Goal: Task Accomplishment & Management: Manage account settings

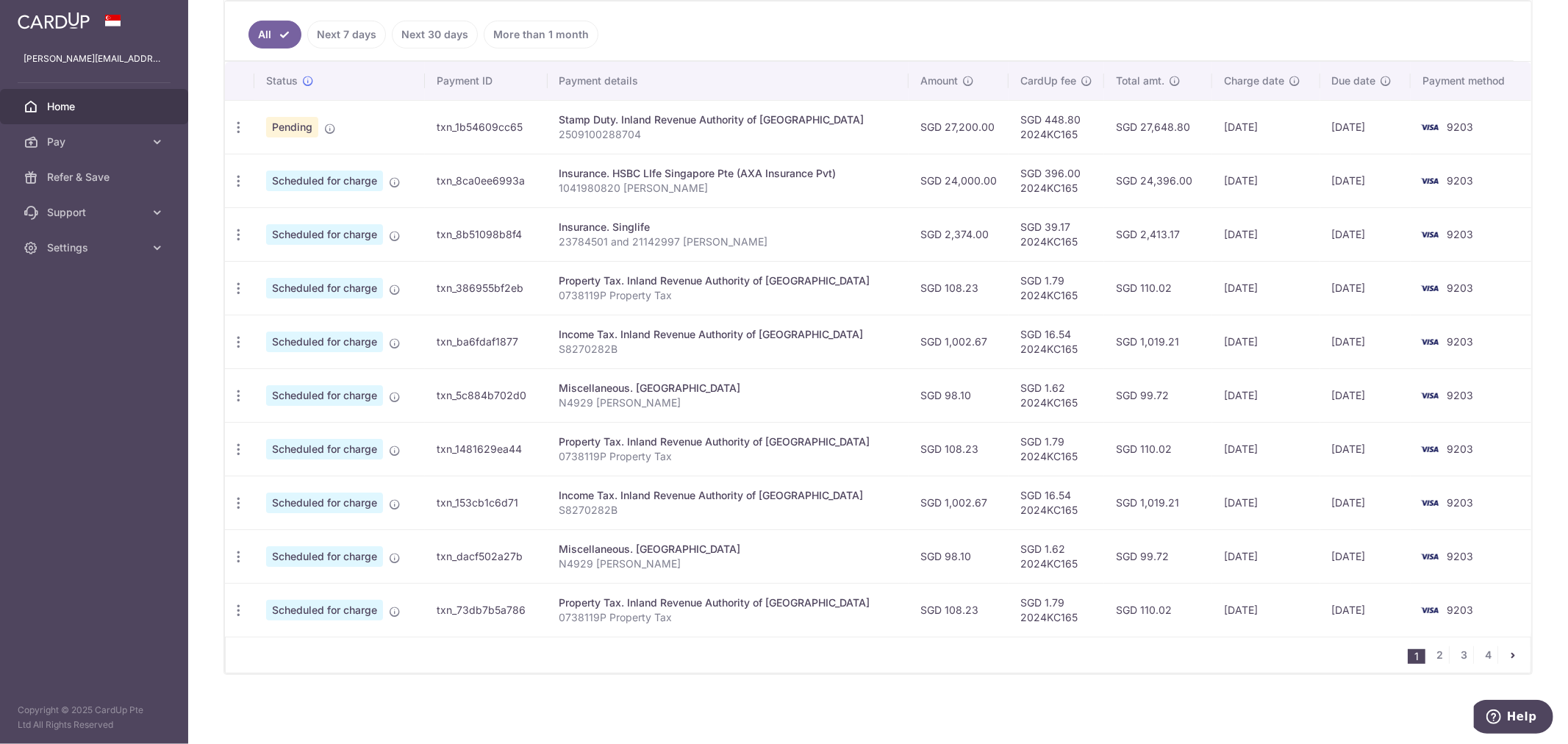
scroll to position [394, 0]
click at [1432, 657] on link "2" at bounding box center [1440, 655] width 17 height 17
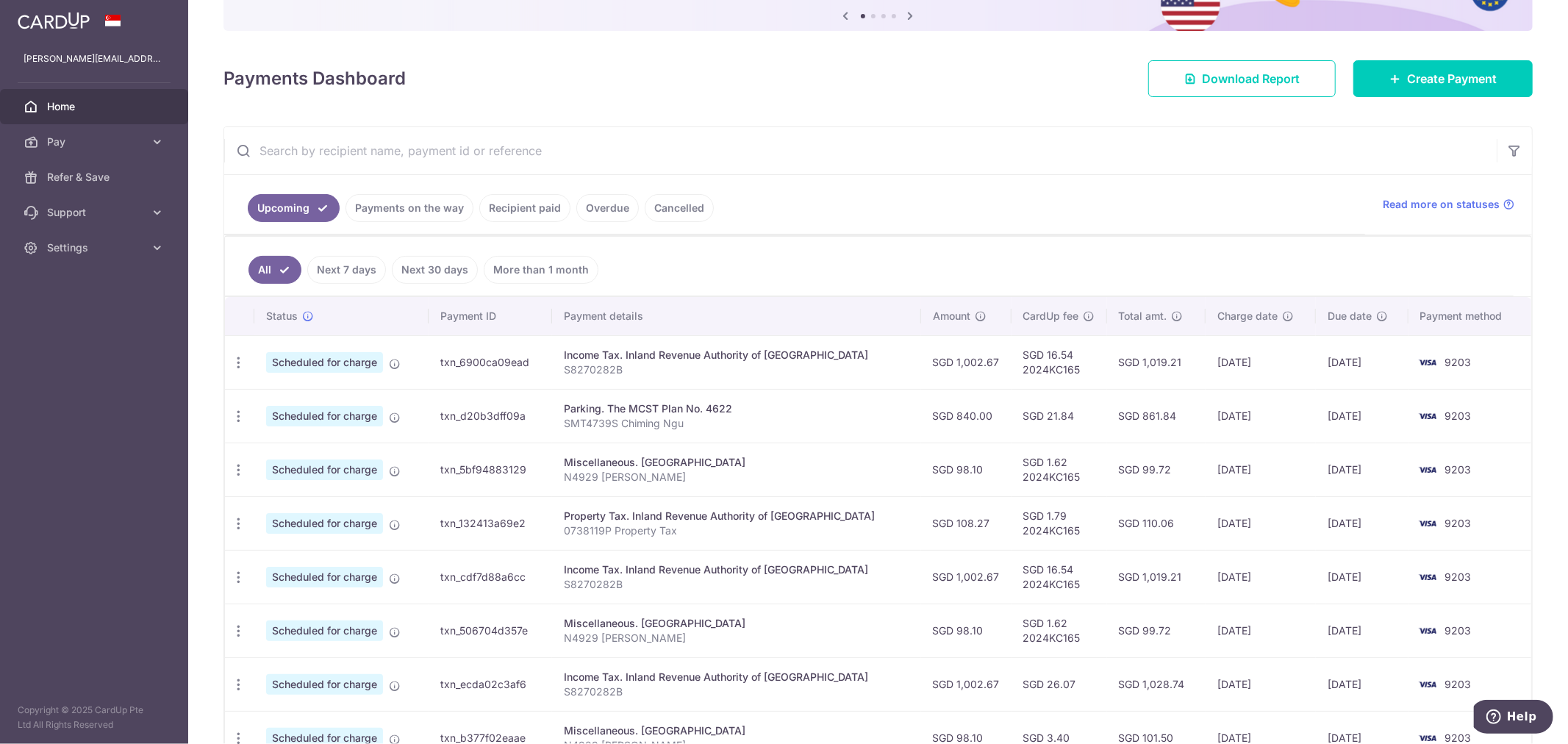
scroll to position [163, 0]
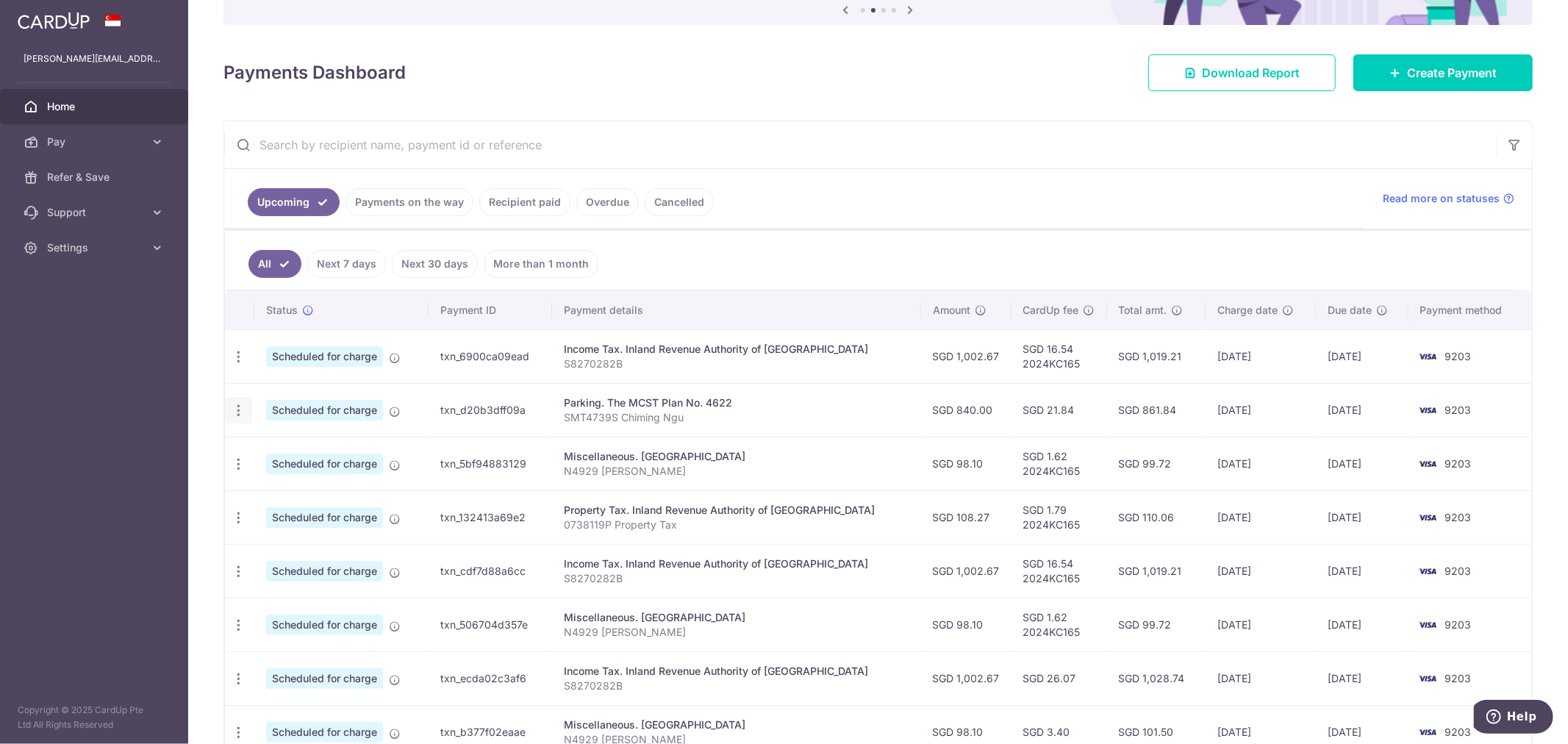
click at [239, 417] on icon "button" at bounding box center [239, 410] width 16 height 16
click at [332, 452] on span "Update payment" at bounding box center [317, 450] width 100 height 17
radio input "true"
type input "840.00"
type input "[DATE]"
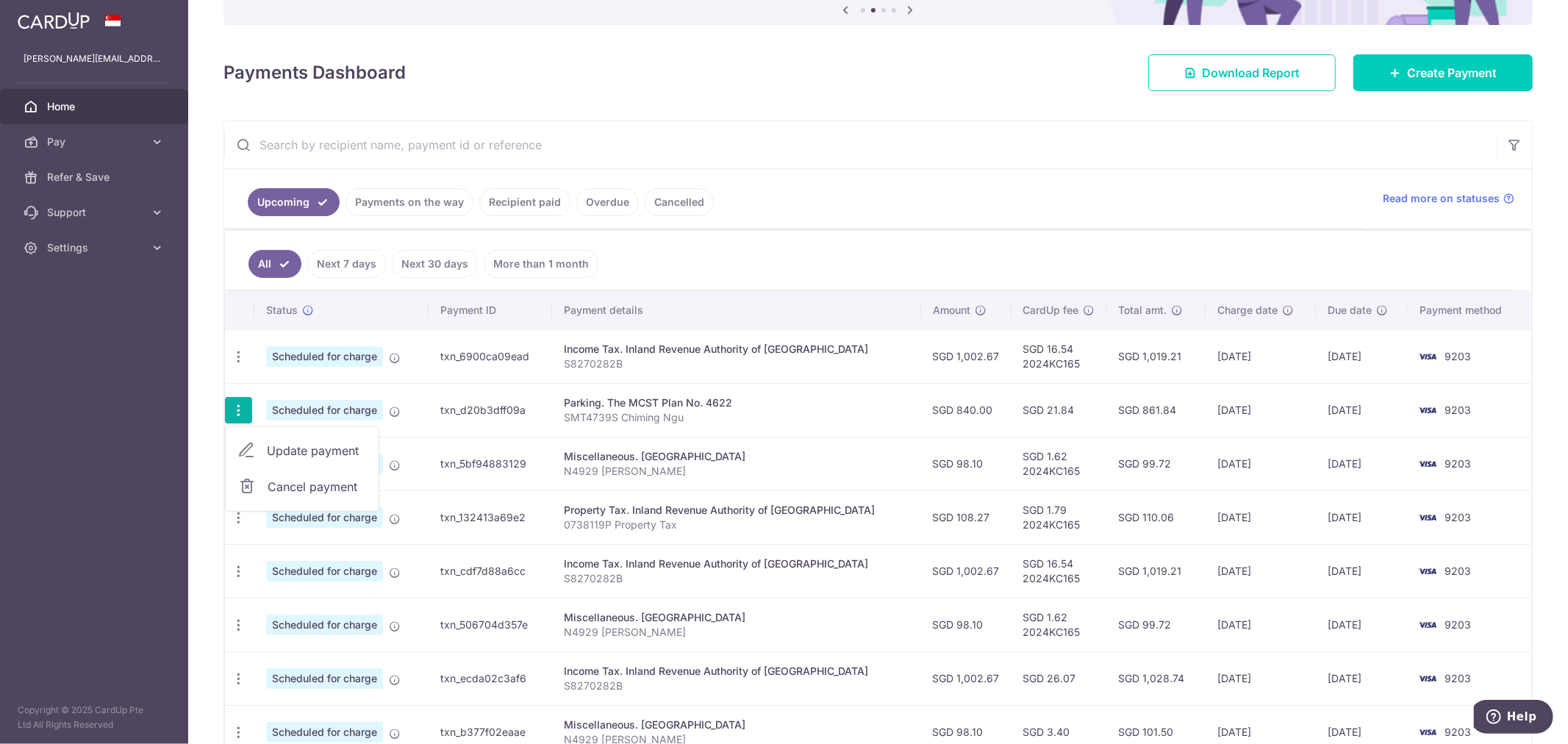
type input "SMT4739S Chiming Ngu"
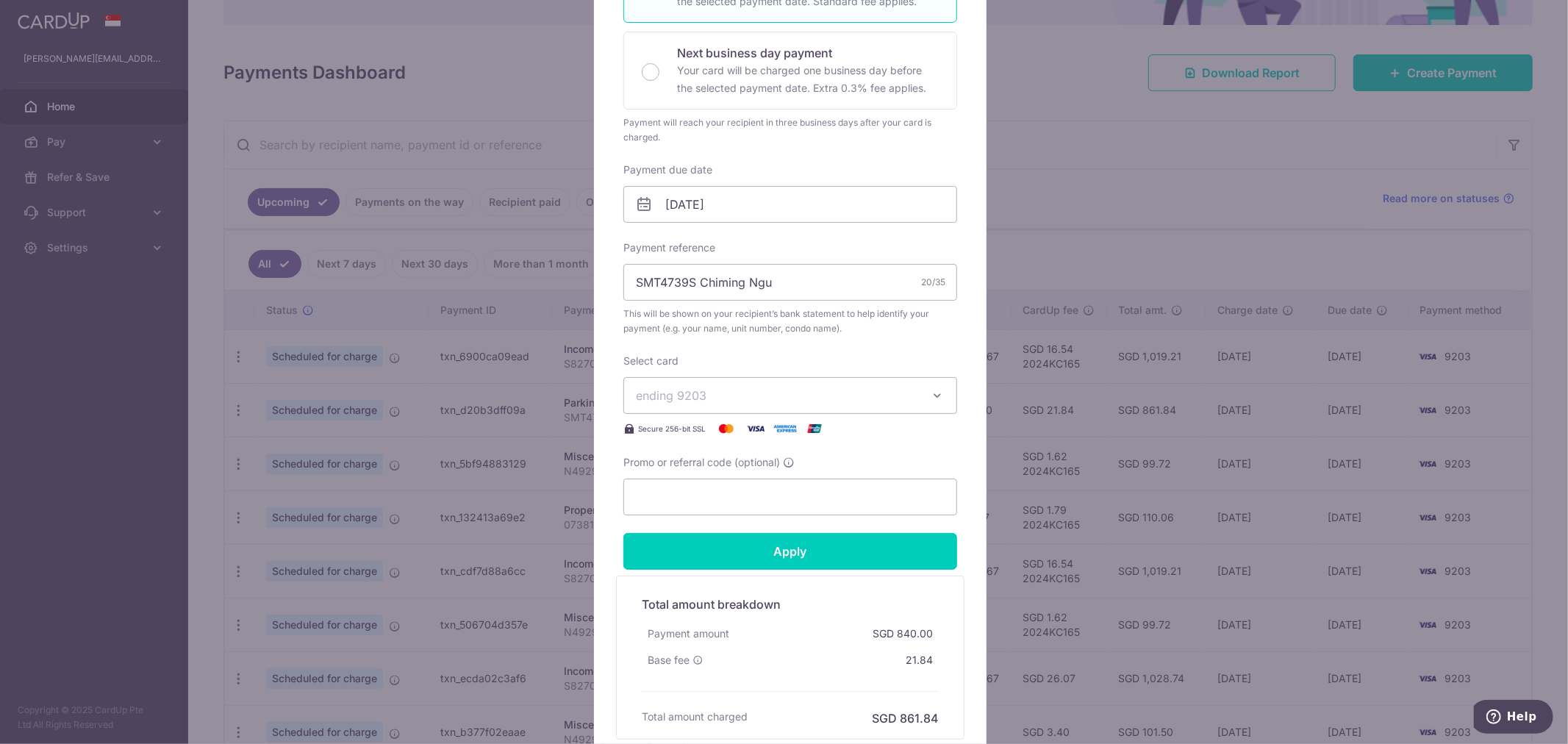
scroll to position [326, 0]
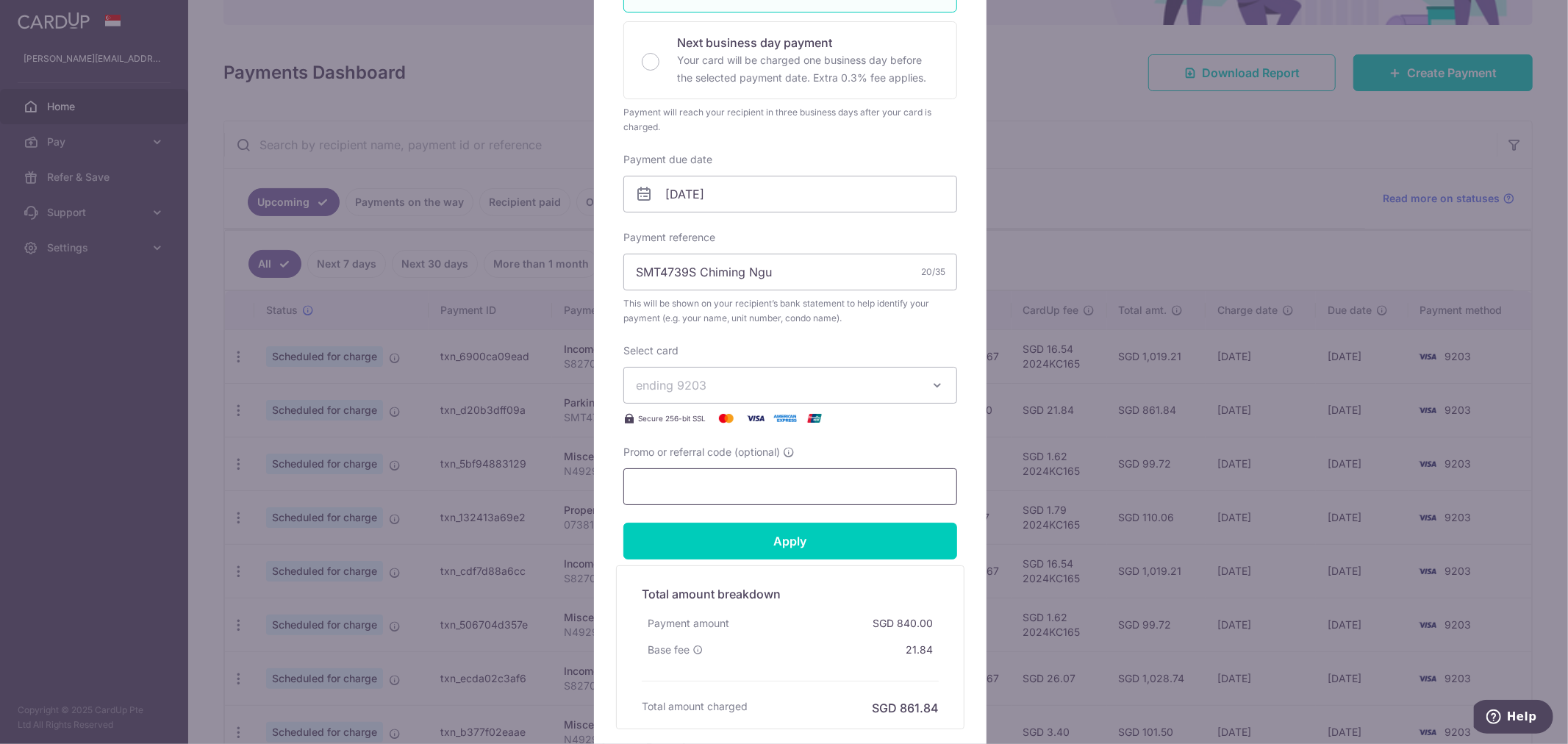
click at [660, 486] on input "Promo or referral code (optional)" at bounding box center [790, 487] width 334 height 37
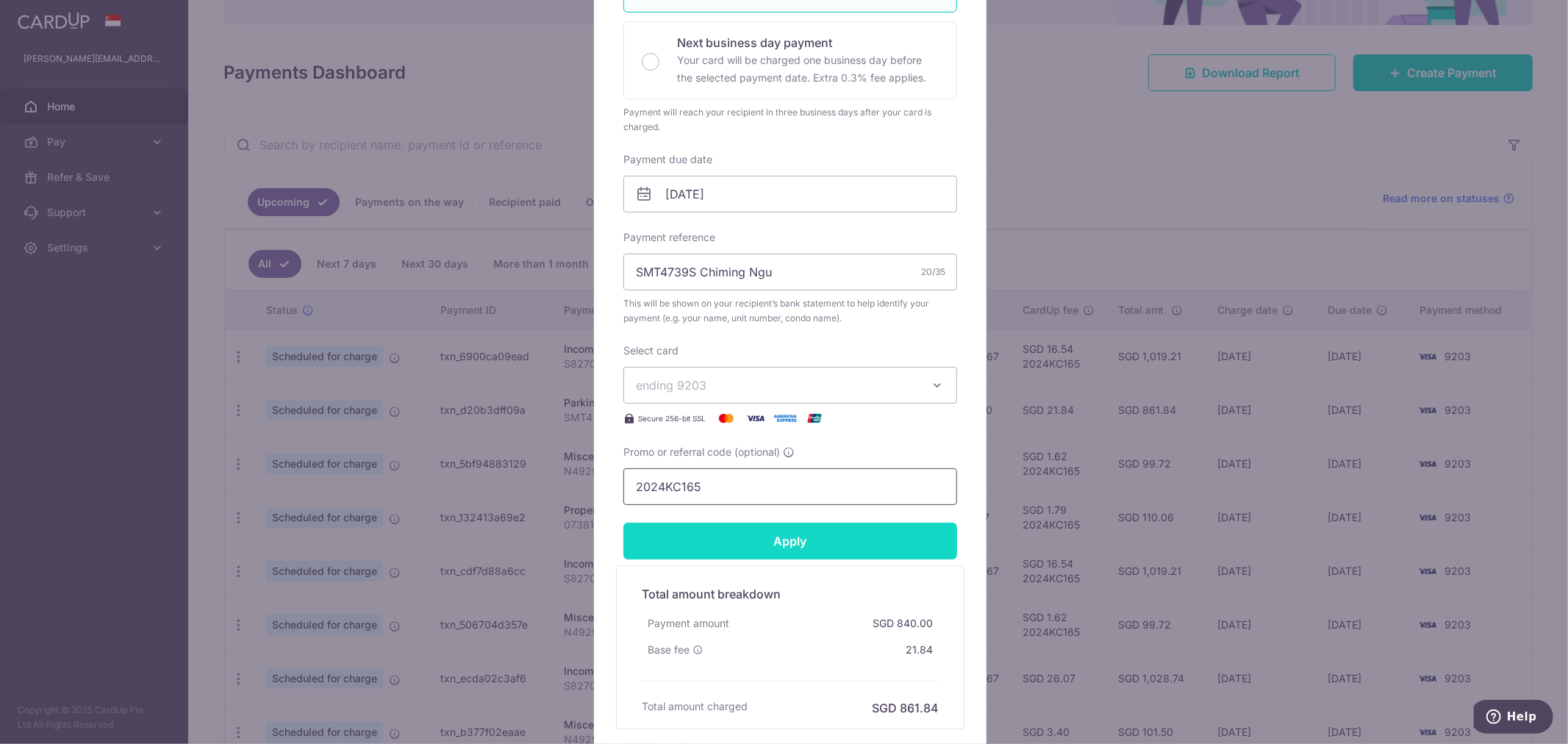
type input "2024KC165"
click at [821, 538] on input "Apply" at bounding box center [790, 541] width 334 height 37
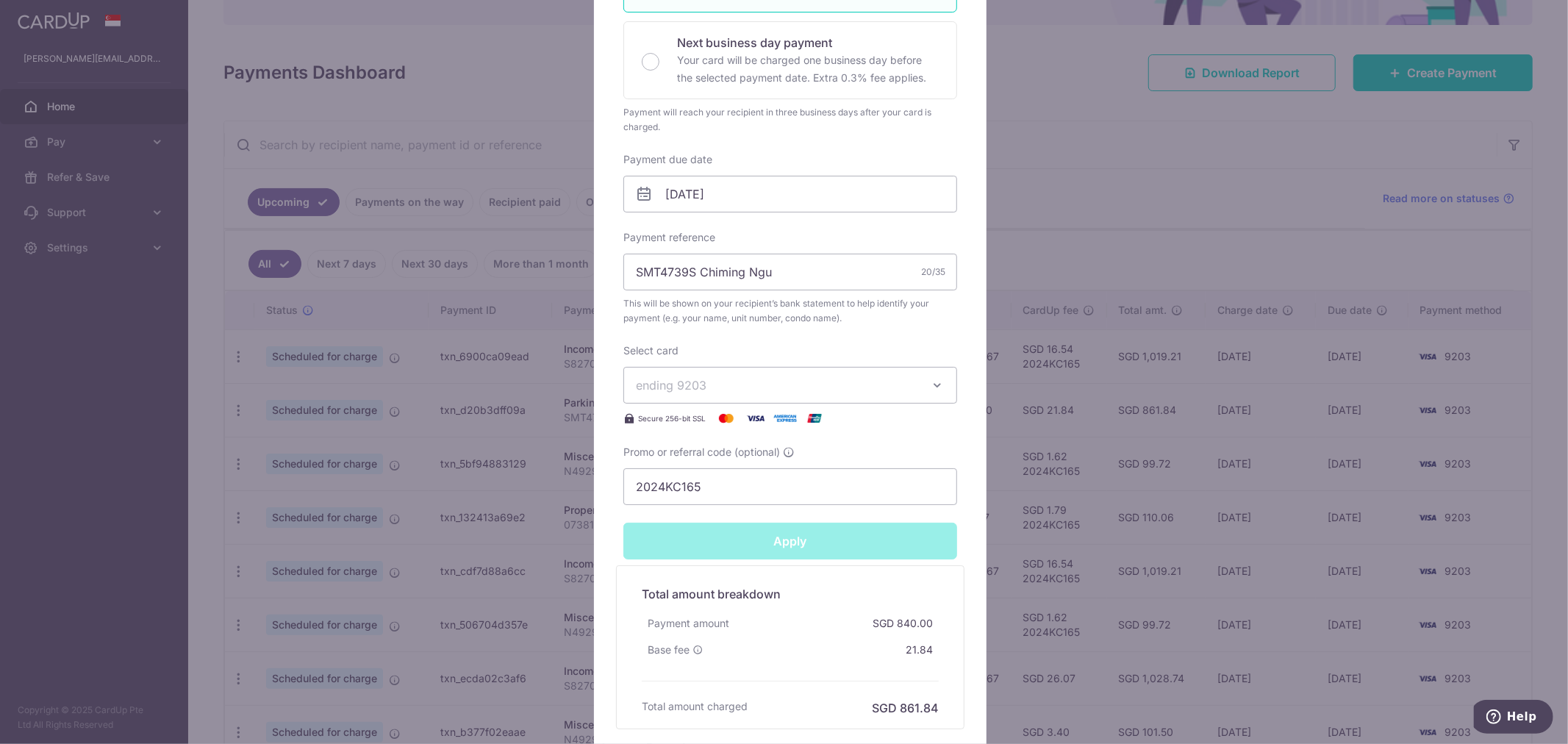
type input "Successfully Applied"
click at [1117, 156] on div "Edit payment By clicking apply, you will make changes to all payments to The MC…" at bounding box center [784, 372] width 1568 height 744
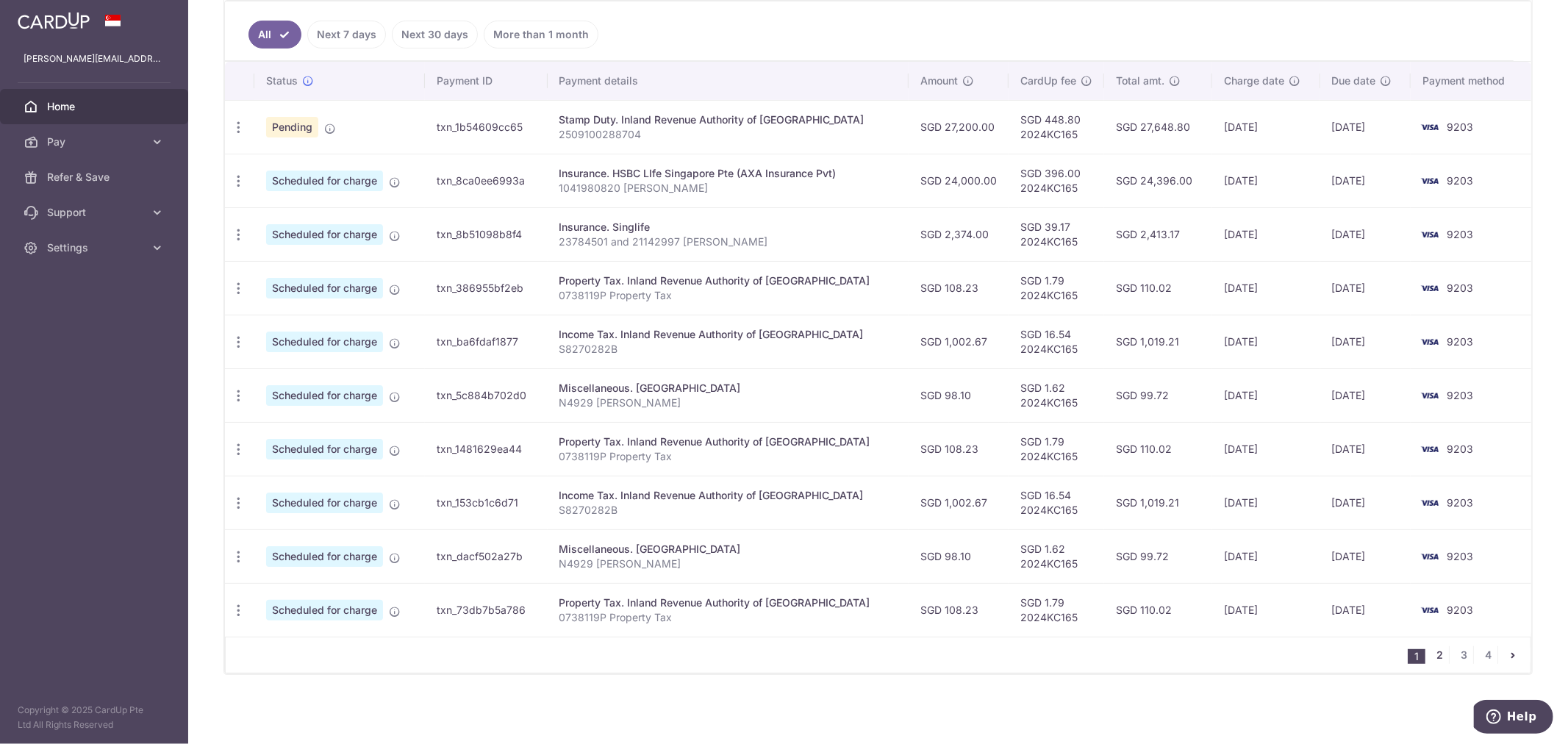
click at [1434, 657] on link "2" at bounding box center [1440, 655] width 17 height 17
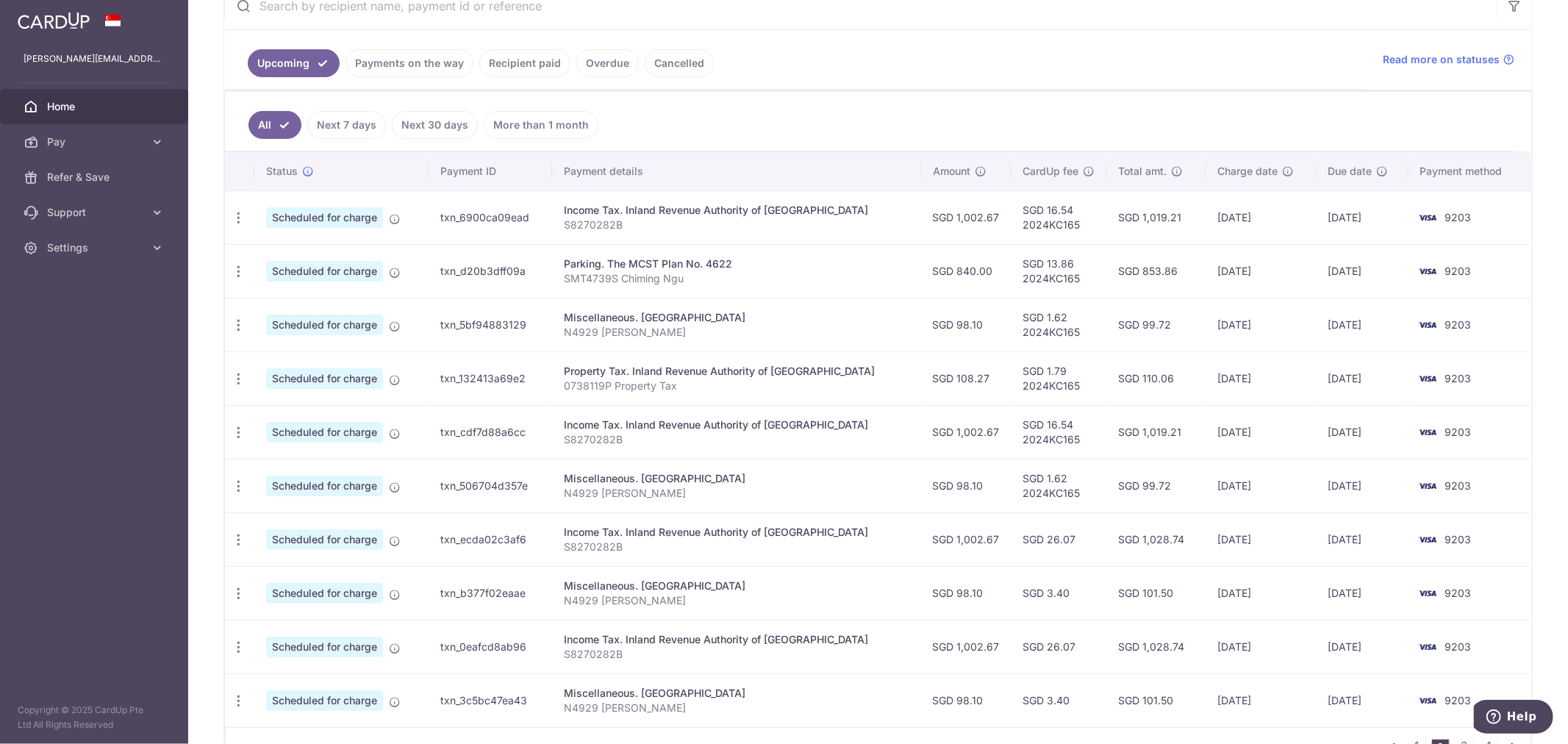
scroll to position [394, 0]
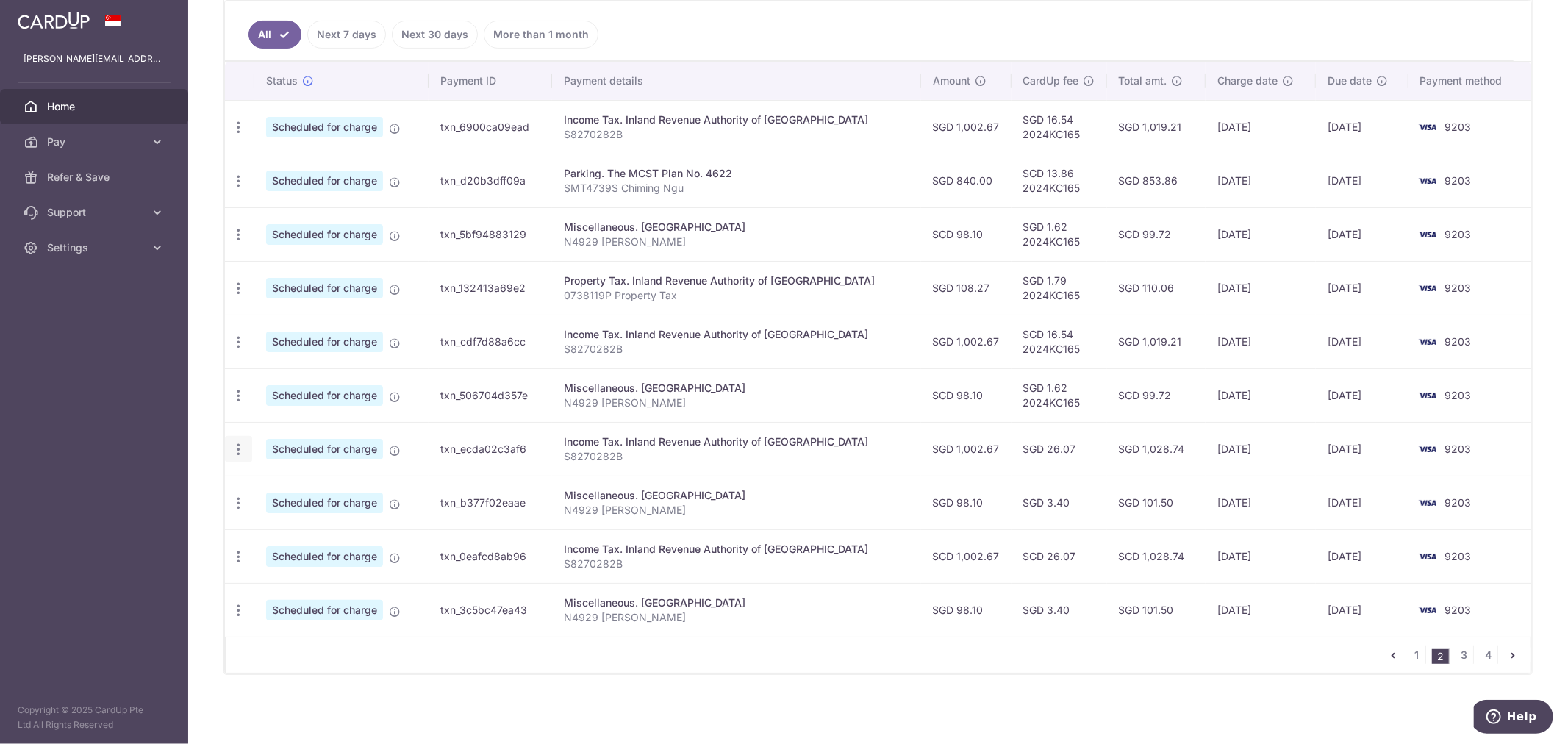
click at [244, 451] on icon "button" at bounding box center [239, 449] width 16 height 16
click at [910, 707] on div "× Pause Schedule Pause all future payments in this series Pause just this one p…" at bounding box center [878, 372] width 1380 height 744
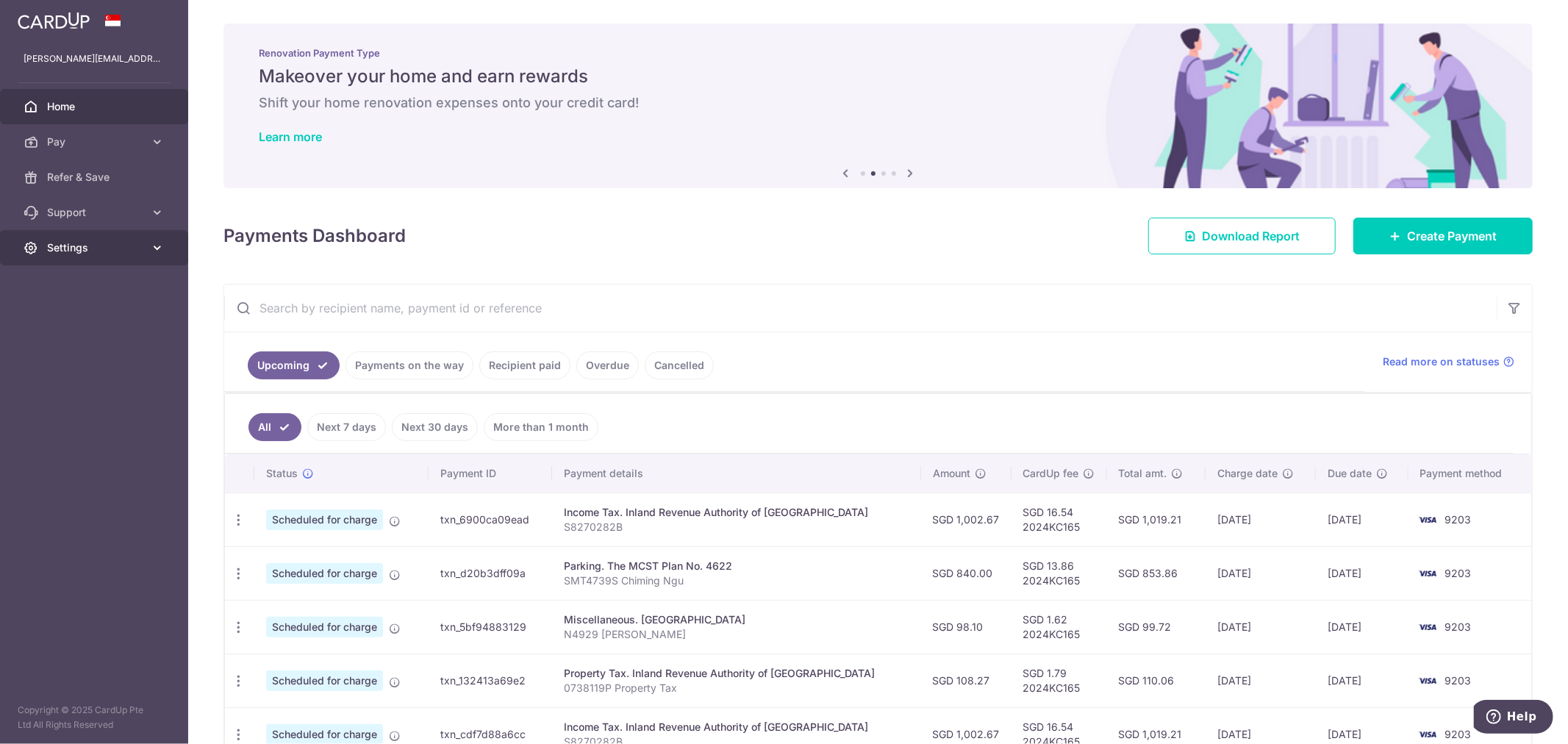
click at [62, 243] on span "Settings" at bounding box center [96, 248] width 97 height 15
click at [81, 320] on span "Logout" at bounding box center [96, 319] width 97 height 15
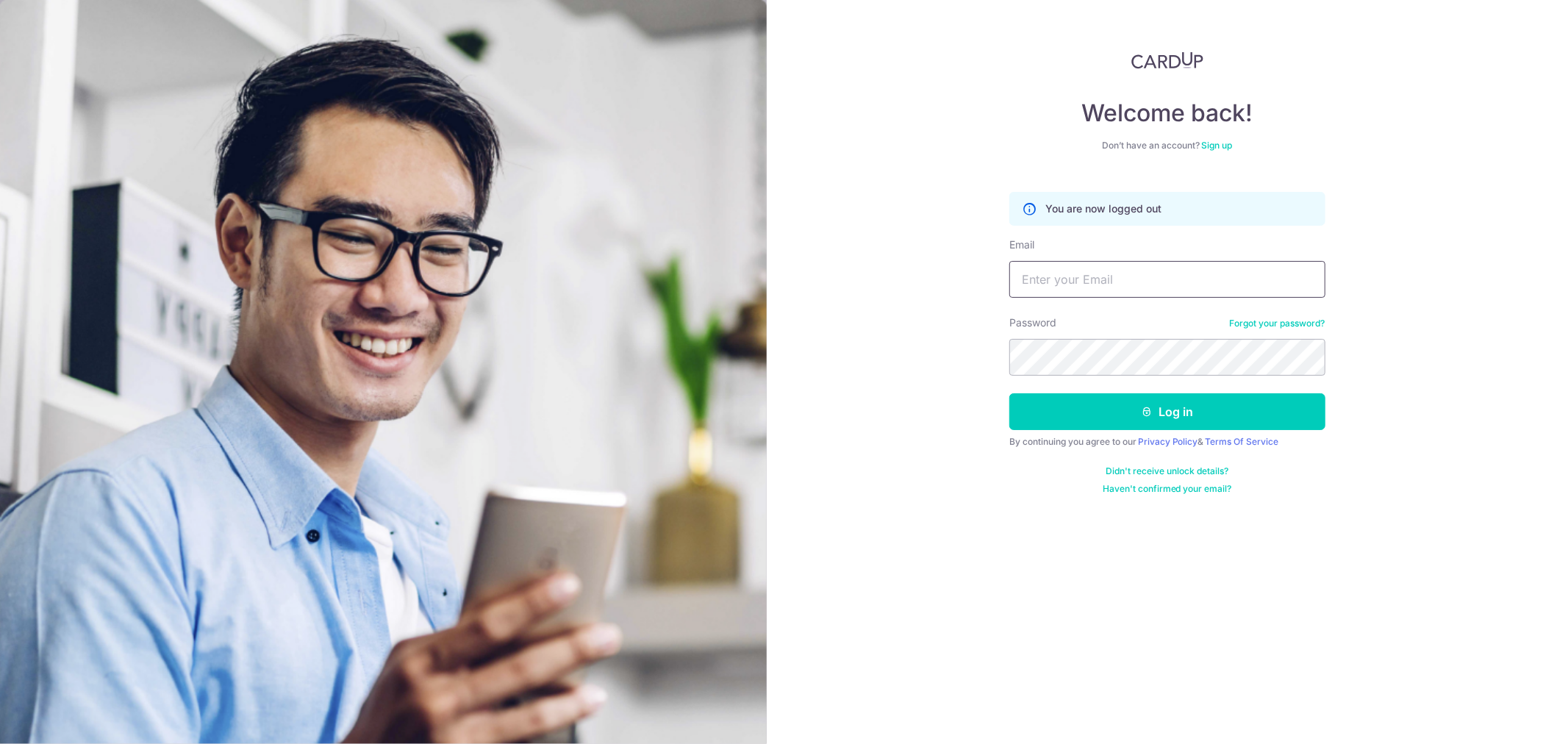
click at [1135, 295] on input "Email" at bounding box center [1168, 280] width 316 height 37
type input "kwangwee@icloud.com"
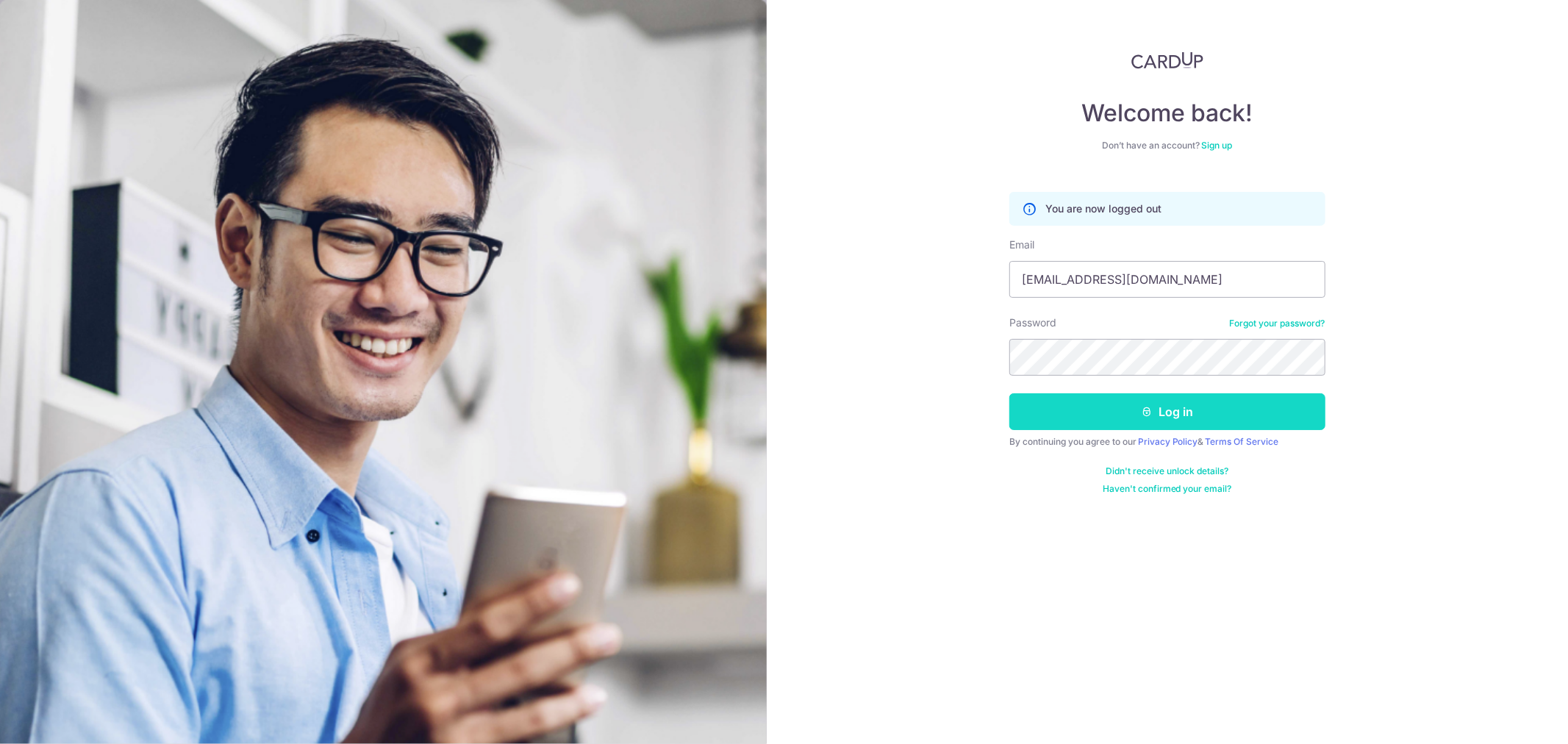
click at [1186, 417] on button "Log in" at bounding box center [1168, 412] width 316 height 37
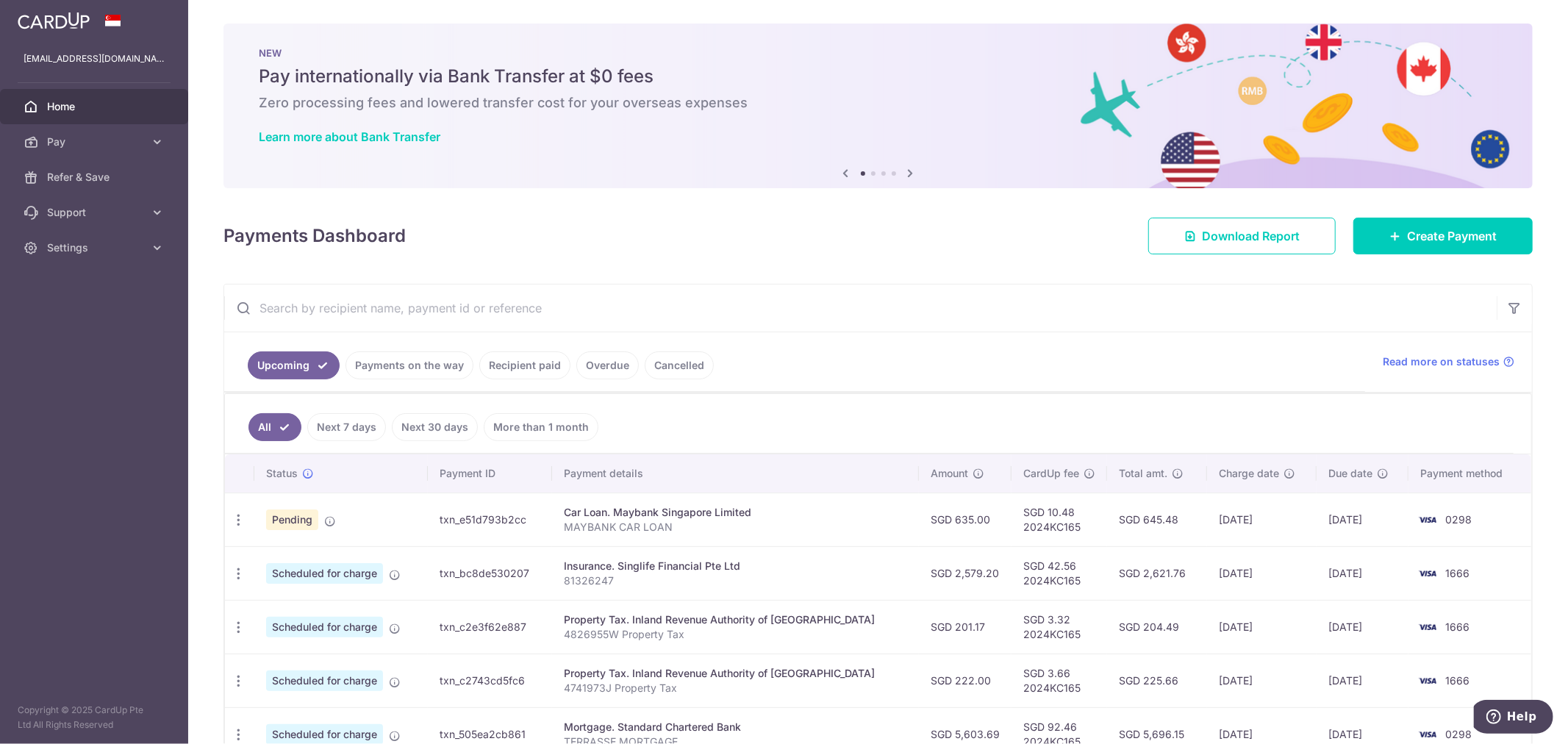
scroll to position [156, 0]
